Goal: Find specific page/section: Find specific page/section

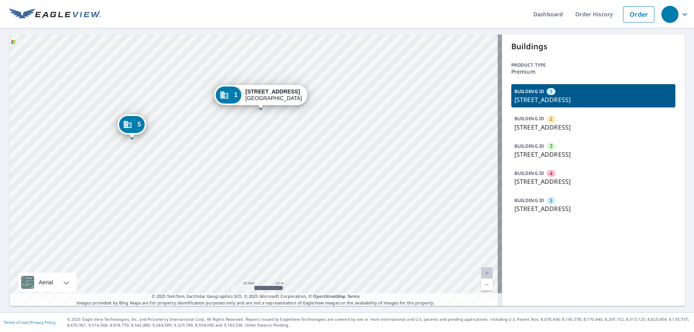
drag, startPoint x: 248, startPoint y: 162, endPoint x: 271, endPoint y: 213, distance: 56.1
click at [271, 213] on div "2 750 W Elkcam Cir Marco Island, FL 34145 3 770 W Elkcam Circle Marco Island, F…" at bounding box center [255, 170] width 492 height 271
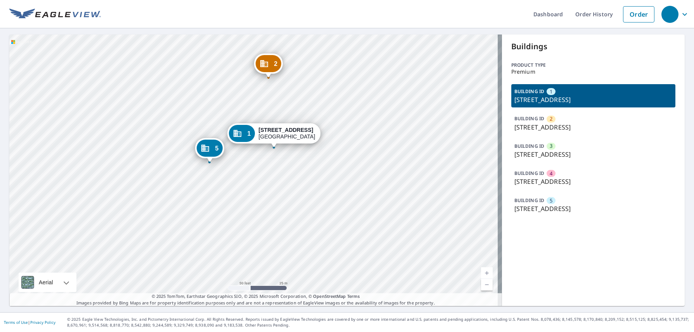
click at [290, 219] on div "2 750 W Elkcam Cir Marco Island, FL 34145 3 770 W Elkcam Circle Marco Island, F…" at bounding box center [255, 170] width 492 height 271
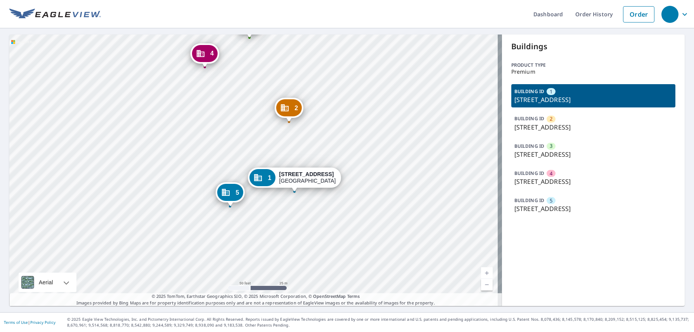
drag, startPoint x: 261, startPoint y: 121, endPoint x: 286, endPoint y: 164, distance: 49.7
click at [286, 164] on div "2 750 W Elkcam Cir Marco Island, FL 34145 3 770 W Elkcam Circle Marco Island, F…" at bounding box center [255, 170] width 492 height 271
